Goal: Information Seeking & Learning: Understand process/instructions

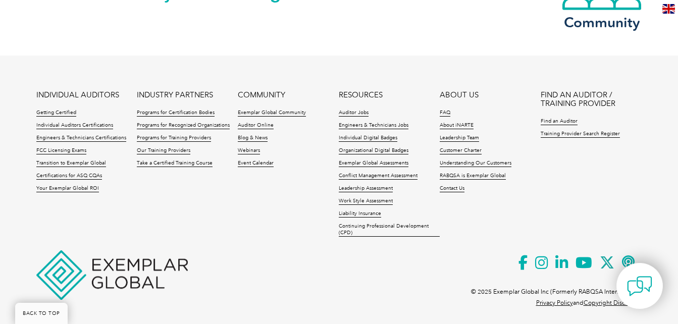
scroll to position [2280, 0]
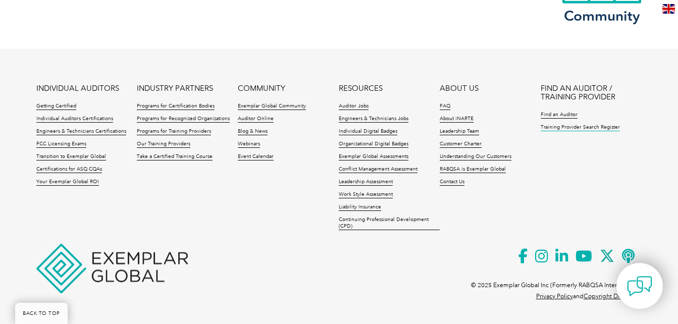
click at [572, 125] on link "Training Provider Search Register" at bounding box center [580, 127] width 79 height 7
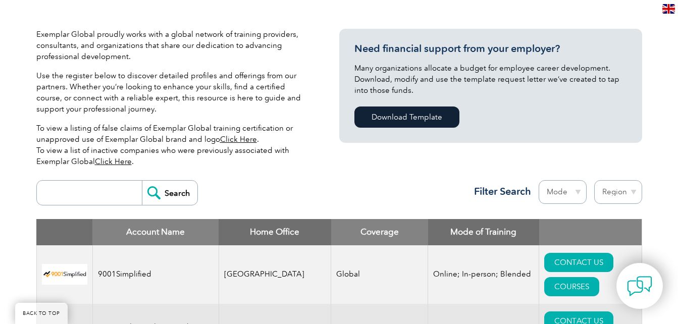
scroll to position [224, 0]
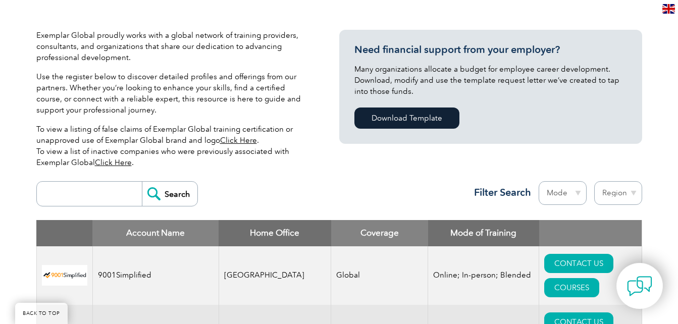
click at [87, 196] on input "search" at bounding box center [92, 194] width 100 height 24
type input "emc"
click at [149, 197] on input "Search" at bounding box center [170, 194] width 56 height 24
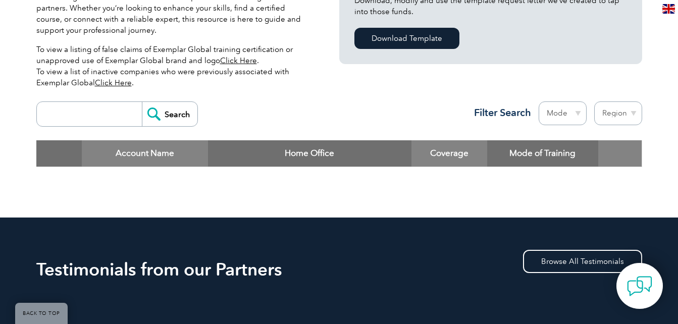
scroll to position [304, 0]
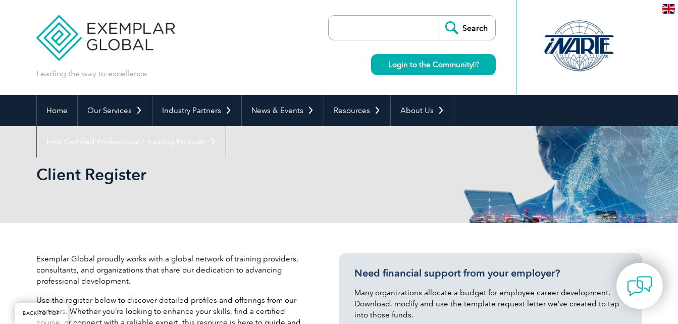
scroll to position [224, 0]
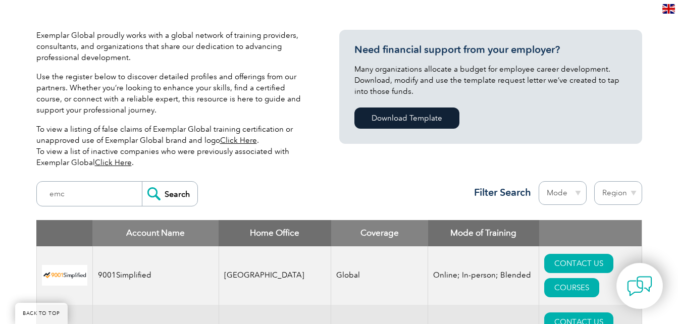
click at [576, 188] on select "Mode Online In-person Blended" at bounding box center [563, 193] width 48 height 24
click at [633, 196] on select "Region Australia Bahrain Bangladesh Brazil Canada Colombia Dominican Republic E…" at bounding box center [618, 193] width 48 height 24
select select "[GEOGRAPHIC_DATA]"
click at [594, 181] on select "Region Australia Bahrain Bangladesh Brazil Canada Colombia Dominican Republic E…" at bounding box center [618, 193] width 48 height 24
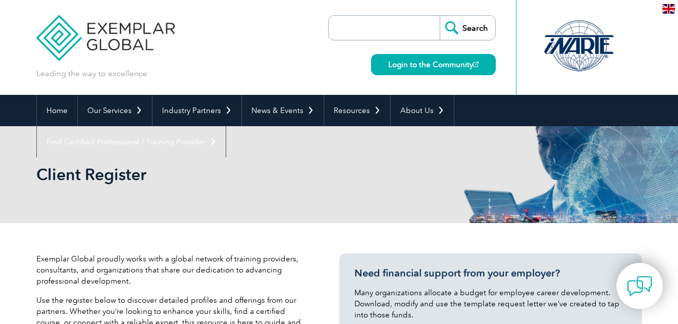
select select "[GEOGRAPHIC_DATA]"
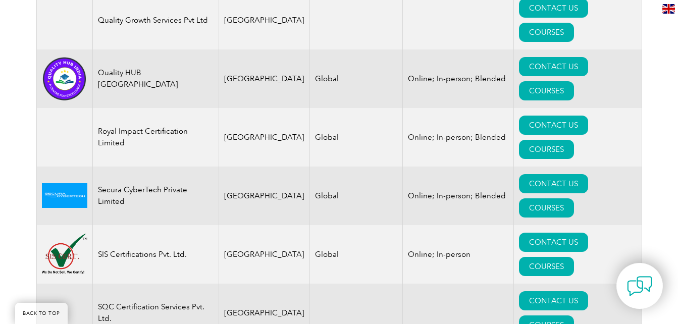
scroll to position [2247, 0]
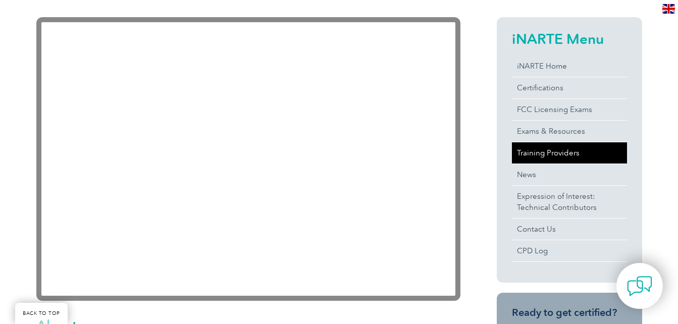
scroll to position [237, 0]
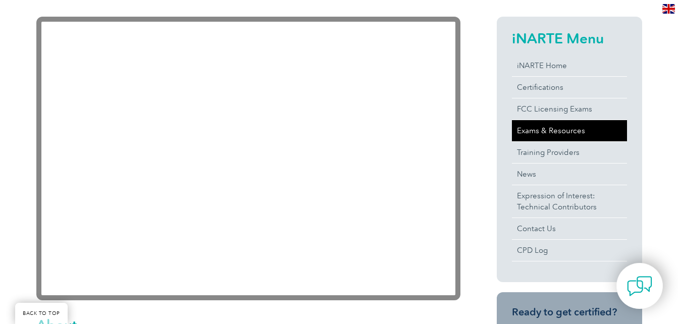
click at [583, 129] on link "Exams & Resources" at bounding box center [569, 130] width 115 height 21
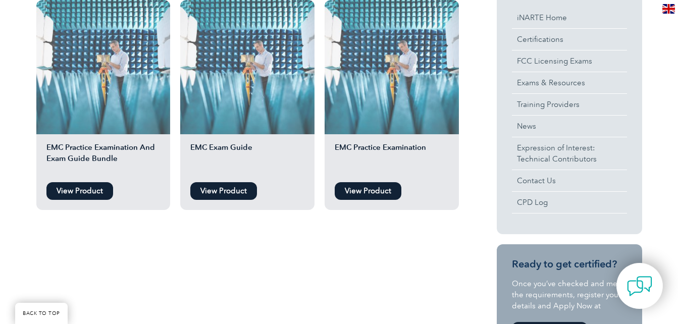
scroll to position [288, 0]
click at [90, 191] on link "View Product" at bounding box center [79, 192] width 67 height 18
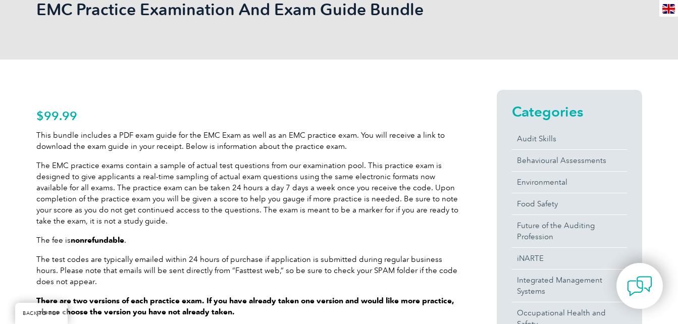
scroll to position [167, 0]
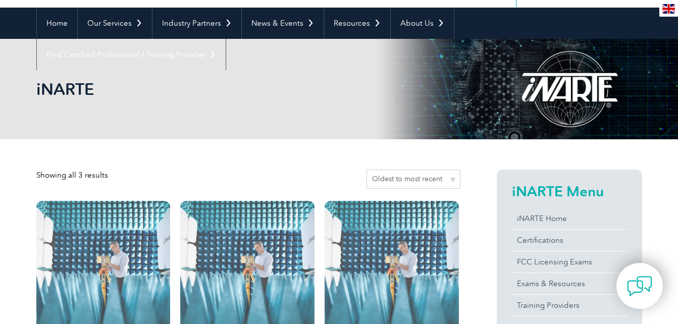
scroll to position [87, 0]
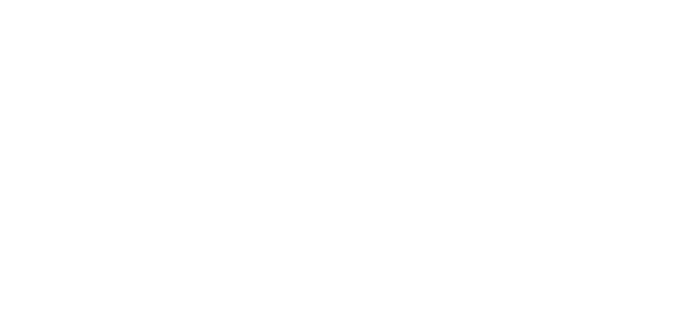
scroll to position [237, 0]
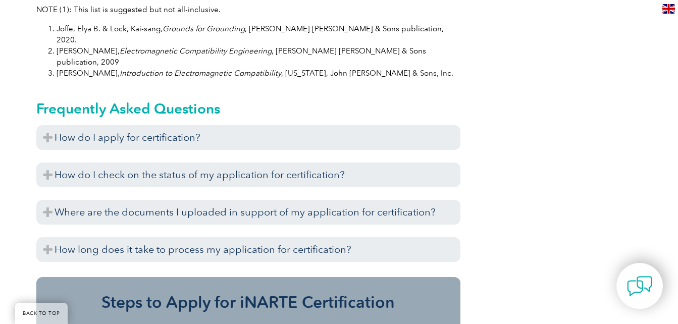
scroll to position [1103, 0]
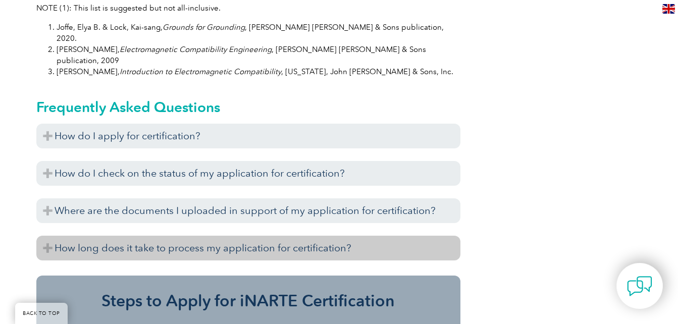
click at [46, 236] on h3 "How long does it take to process my application for certification?" at bounding box center [248, 248] width 424 height 25
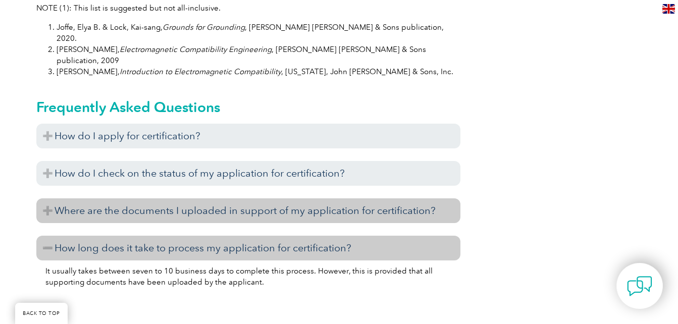
click at [44, 198] on h3 "Where are the documents I uploaded in support of my application for certificati…" at bounding box center [248, 210] width 424 height 25
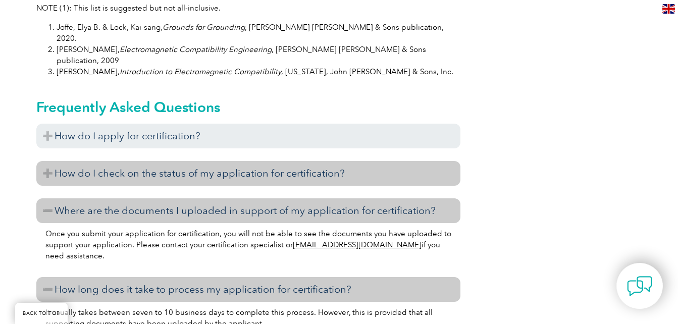
click at [45, 161] on h3 "How do I check on the status of my application for certification?" at bounding box center [248, 173] width 424 height 25
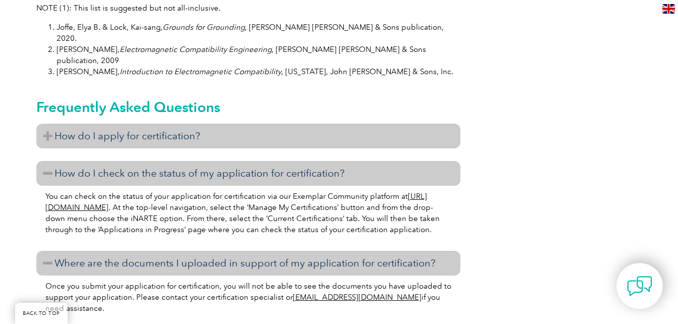
click at [45, 124] on h3 "How do I apply for certification?" at bounding box center [248, 136] width 424 height 25
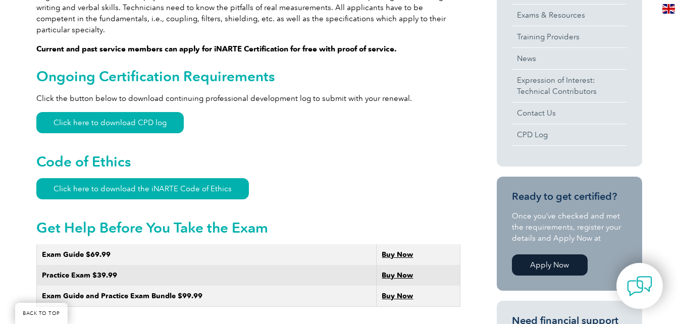
scroll to position [425, 0]
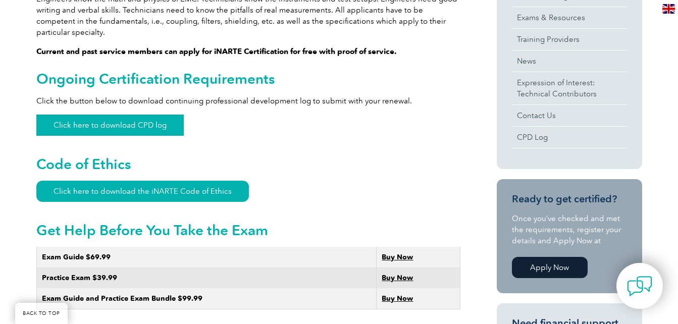
click at [145, 115] on link "Click here to download CPD log" at bounding box center [109, 125] width 147 height 21
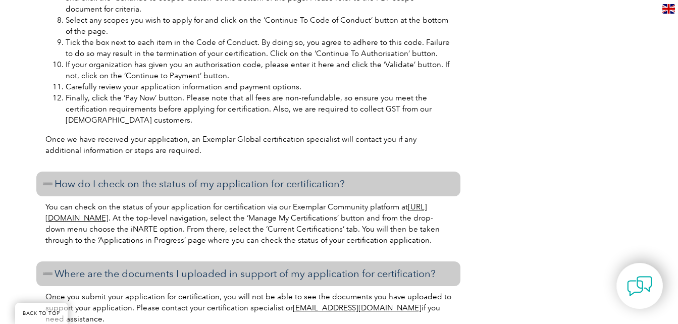
scroll to position [1513, 0]
